Goal: Navigation & Orientation: Find specific page/section

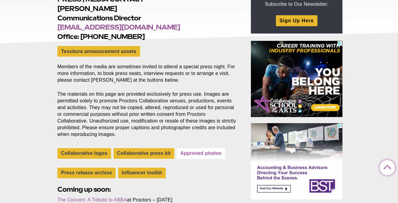
click at [199, 151] on link "Approved photos" at bounding box center [201, 153] width 49 height 11
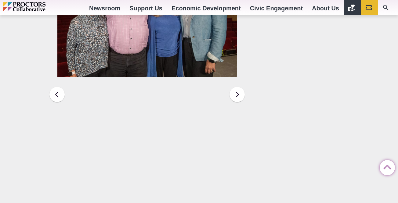
scroll to position [898, 0]
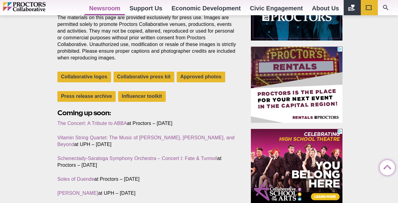
scroll to position [214, 0]
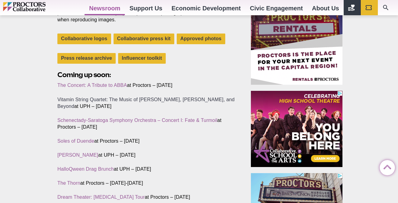
click at [95, 97] on link "Vitamin String Quartet: The Music of [PERSON_NAME], [PERSON_NAME], and Beyond" at bounding box center [145, 103] width 177 height 12
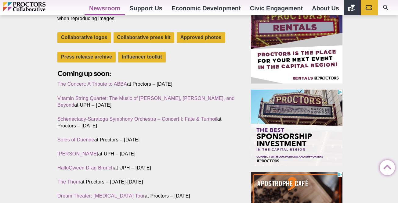
scroll to position [214, 0]
